Goal: Task Accomplishment & Management: Use online tool/utility

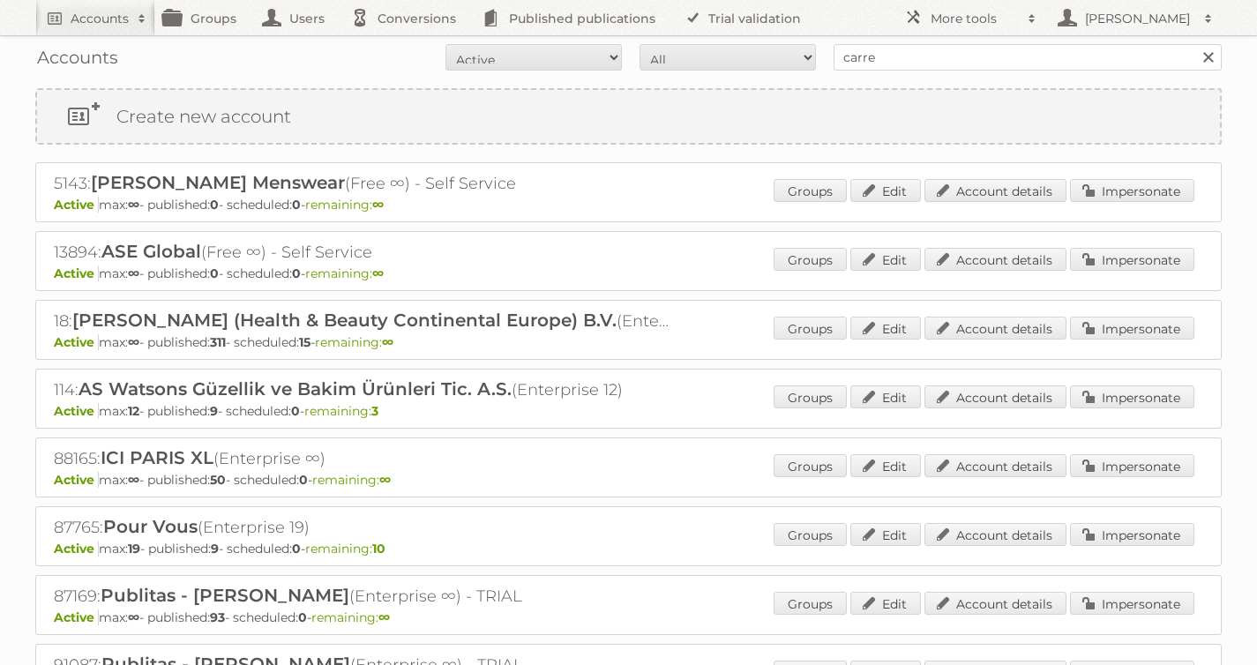
type input "carrefour [GEOGRAPHIC_DATA]"
click at [1194, 44] on input "Search" at bounding box center [1207, 57] width 26 height 26
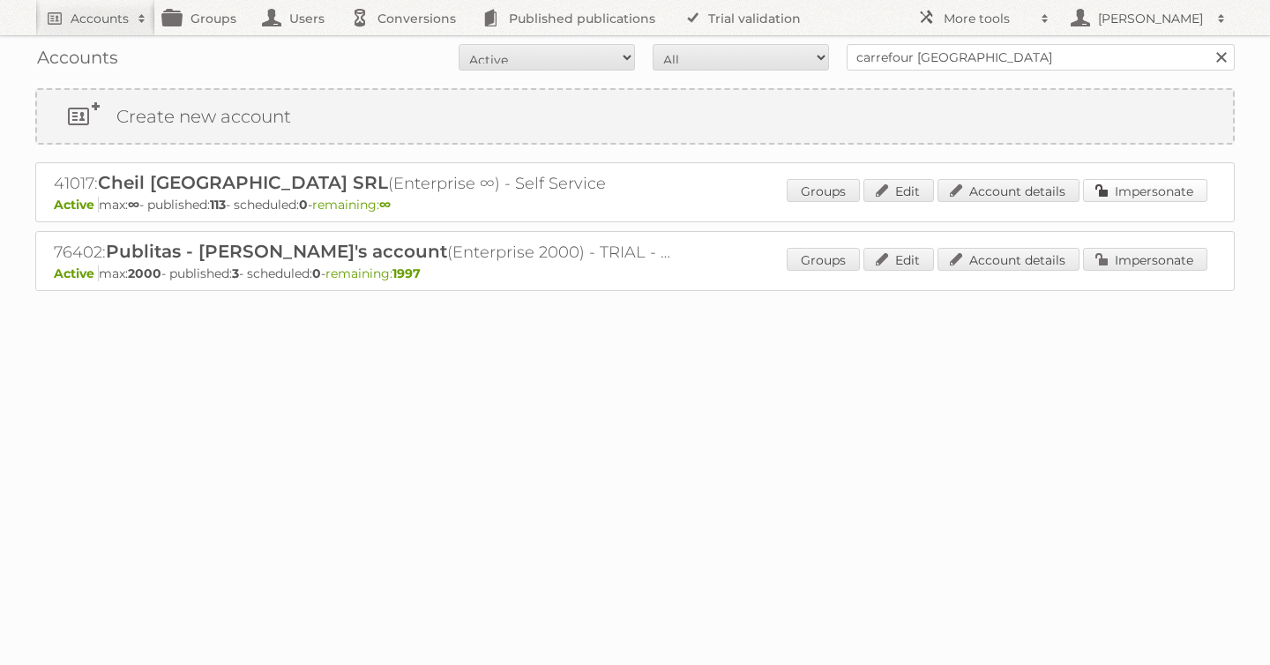
click at [1136, 191] on link "Impersonate" at bounding box center [1145, 190] width 124 height 23
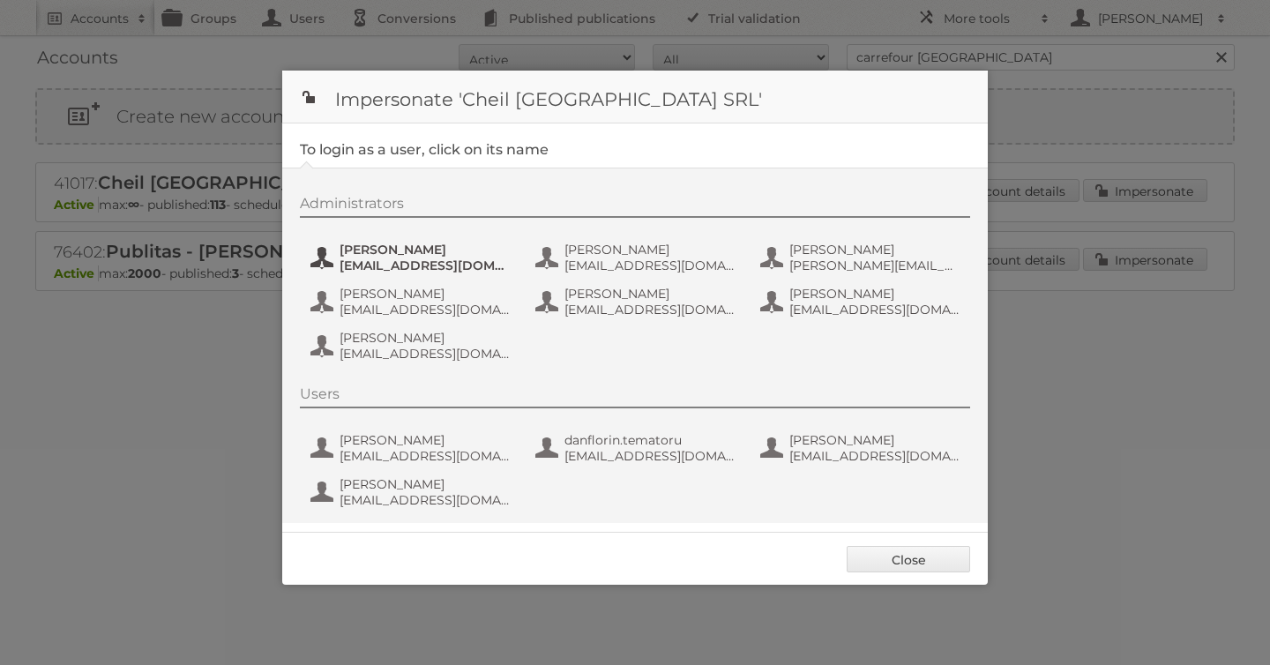
click at [393, 258] on span "andrea_damian@supeco.ro" at bounding box center [425, 266] width 171 height 16
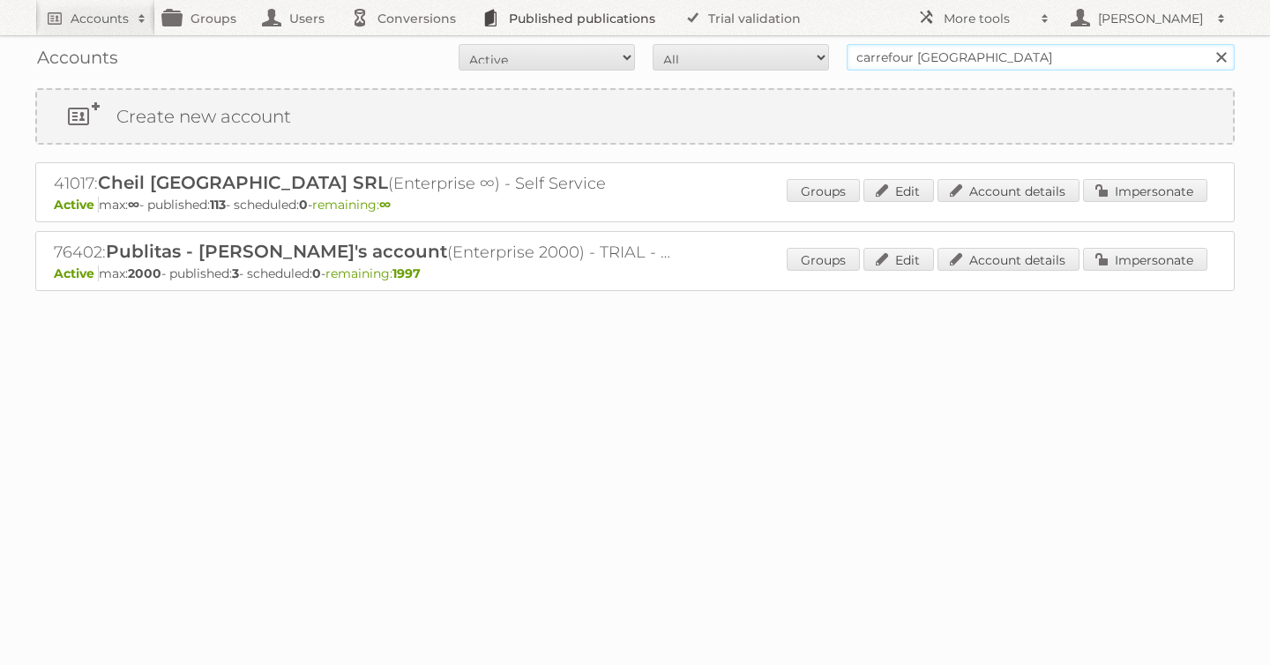
click at [558, 26] on body "Accounts Search Advanced Search Create new account Groups Users Conversions Pub…" at bounding box center [635, 332] width 1270 height 665
type input "tfg media"
click at [1208, 44] on input "Search" at bounding box center [1221, 57] width 26 height 26
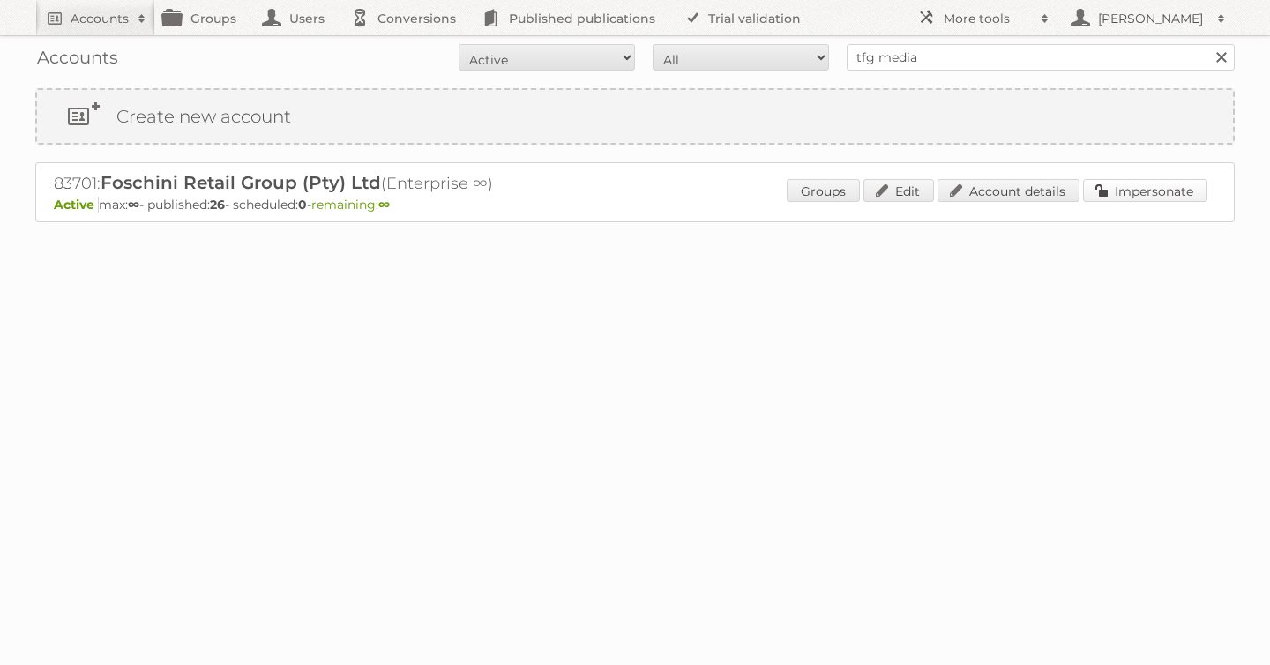
click at [1155, 184] on link "Impersonate" at bounding box center [1145, 190] width 124 height 23
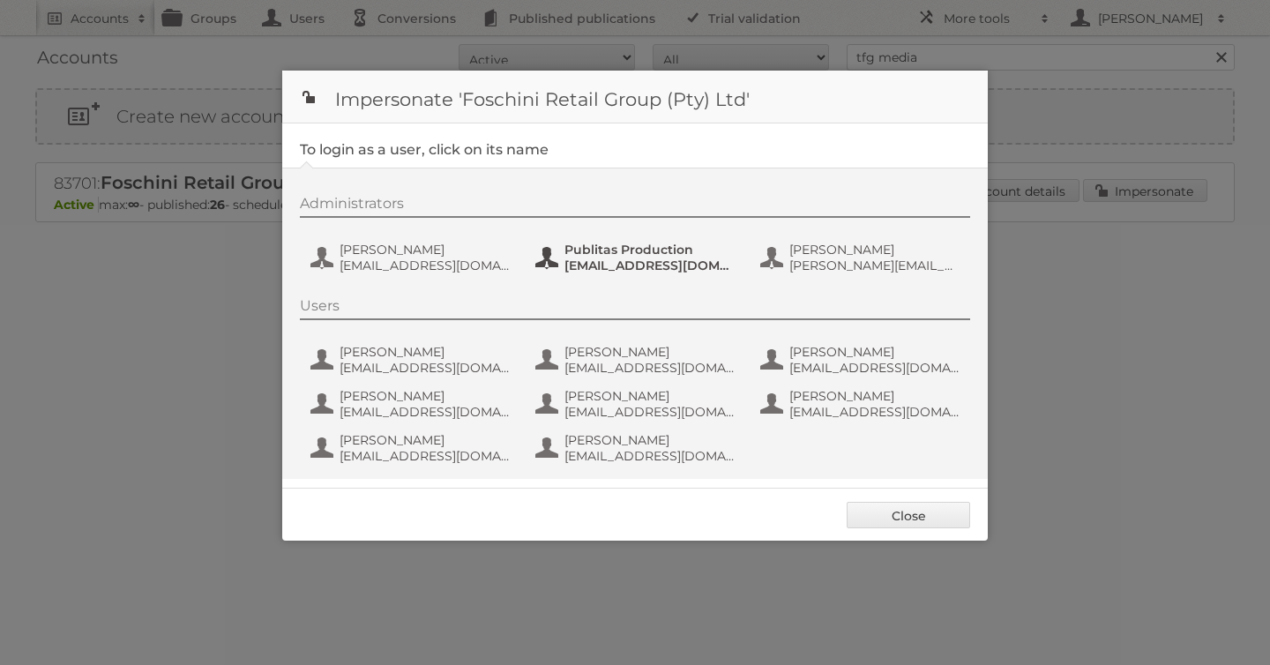
click at [691, 253] on span "Publitas Production" at bounding box center [650, 250] width 171 height 16
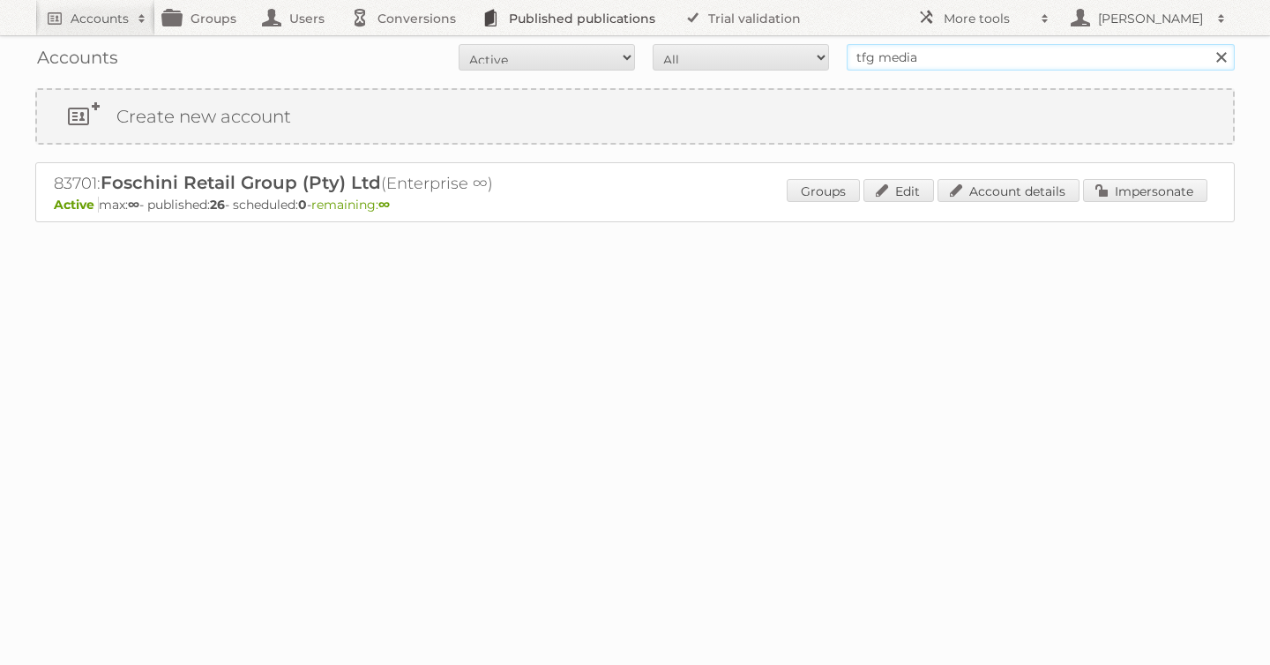
drag, startPoint x: 935, startPoint y: 67, endPoint x: 580, endPoint y: 1, distance: 361.6
click at [619, 7] on body "Accounts Search Advanced Search Create new account Groups Users Conversions Pub…" at bounding box center [635, 332] width 1270 height 665
type input "albert heijn"
click at [1208, 44] on input "Search" at bounding box center [1221, 57] width 26 height 26
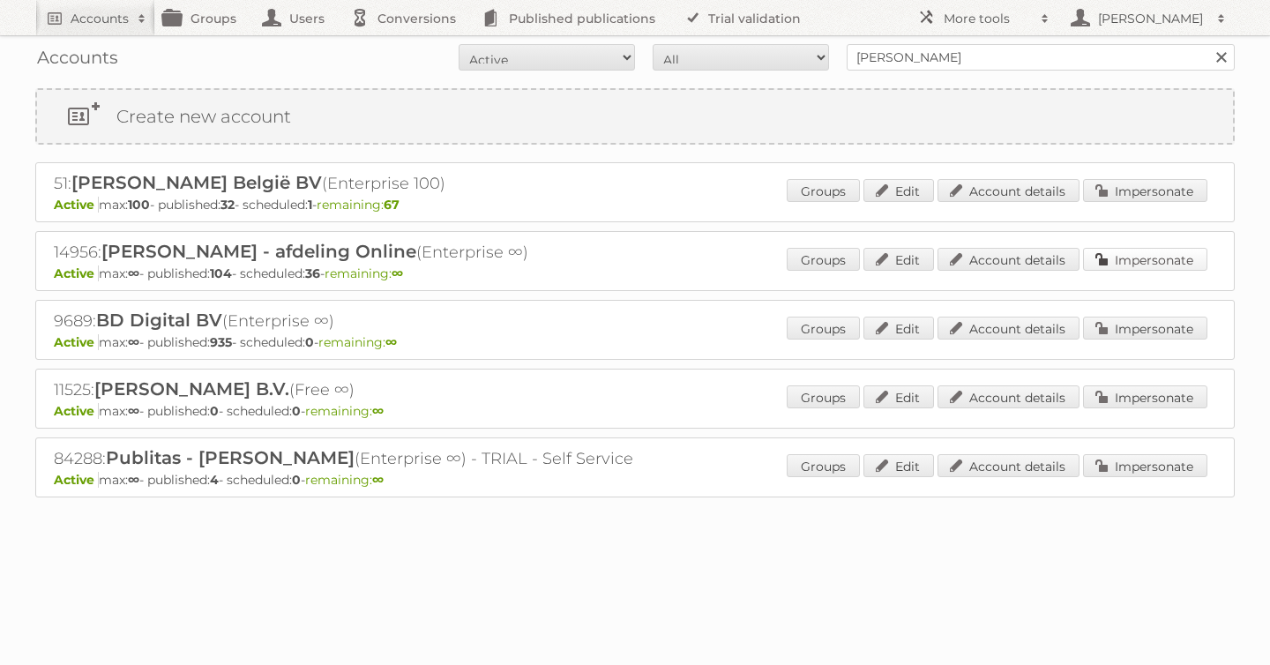
click at [1138, 259] on link "Impersonate" at bounding box center [1145, 259] width 124 height 23
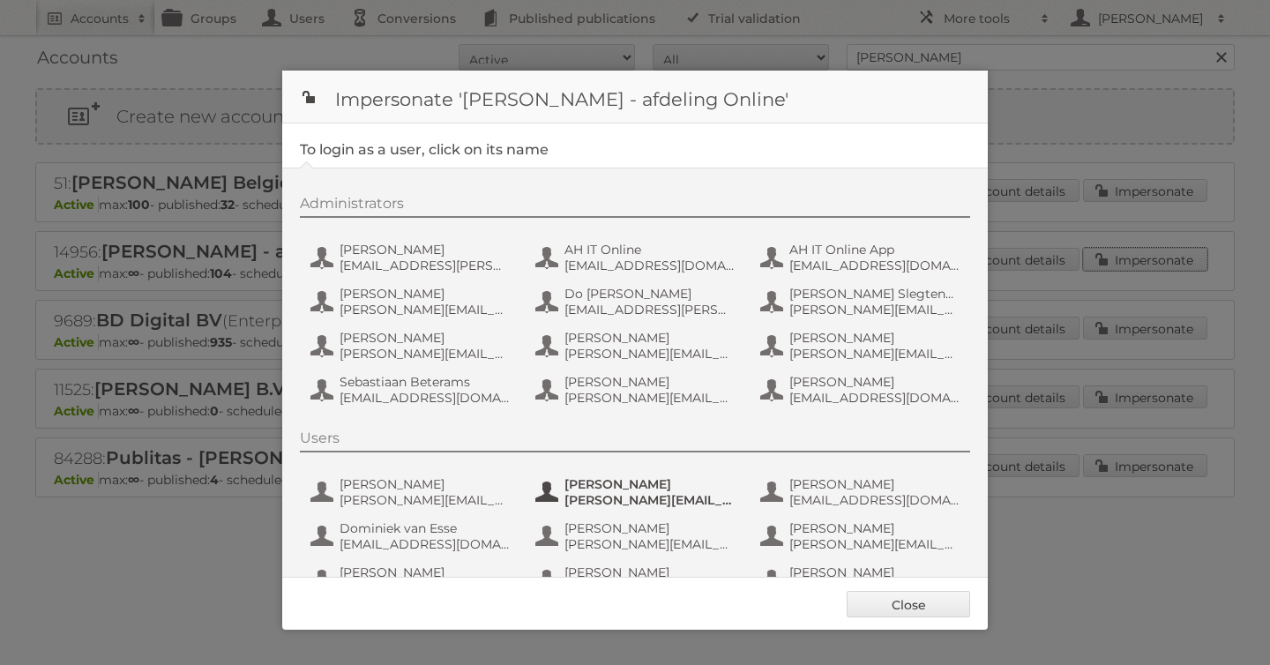
scroll to position [132, 0]
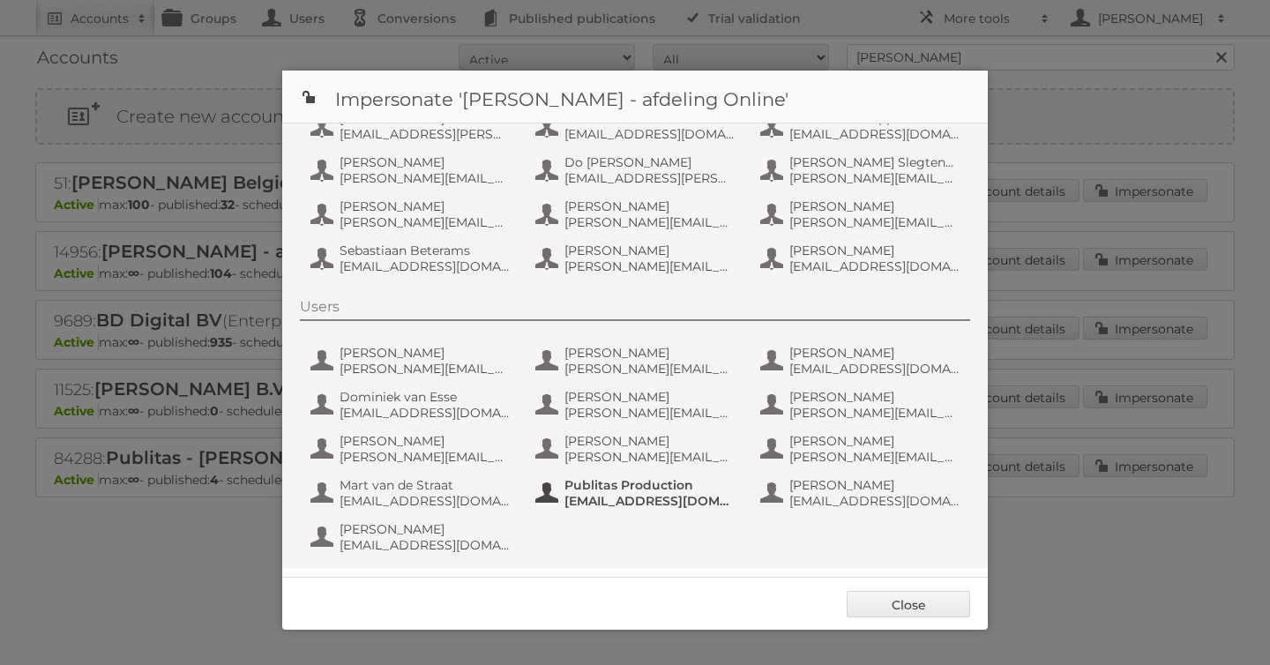
click at [592, 483] on span "Publitas Production" at bounding box center [650, 485] width 171 height 16
